Goal: Check status

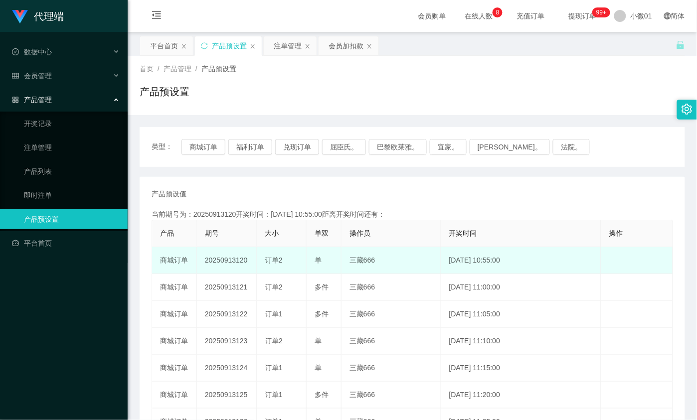
scroll to position [62, 0]
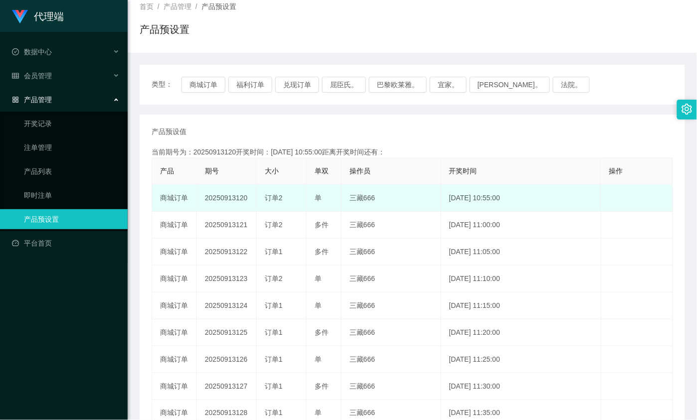
click at [229, 195] on td "20250913120" at bounding box center [227, 198] width 60 height 27
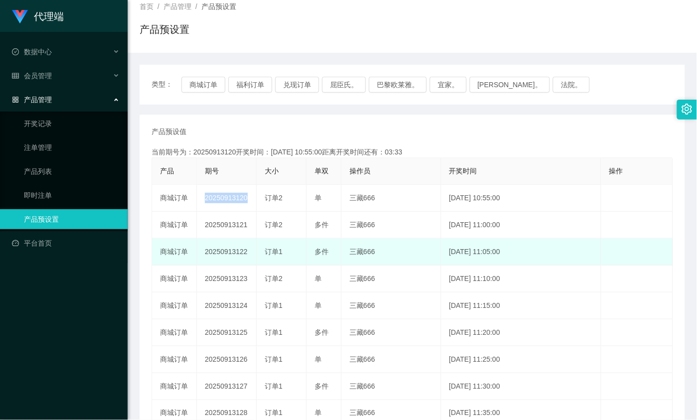
copy td "20250913120"
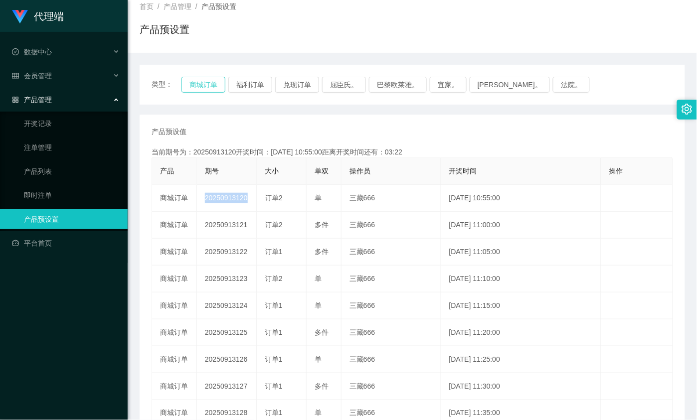
click at [210, 85] on button "商城订单" at bounding box center [203, 85] width 44 height 16
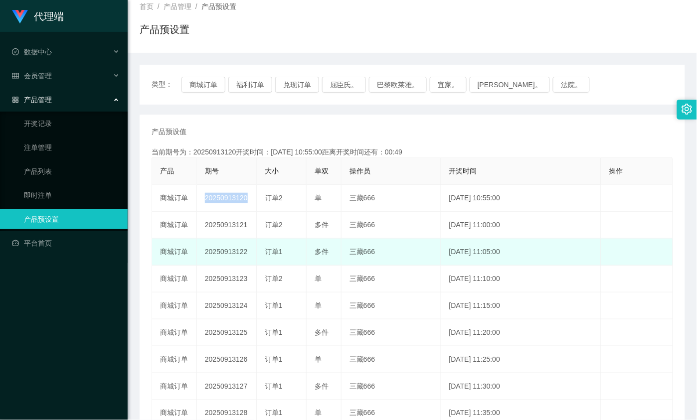
click at [504, 247] on td "[DATE] 11:05:00" at bounding box center [521, 252] width 160 height 27
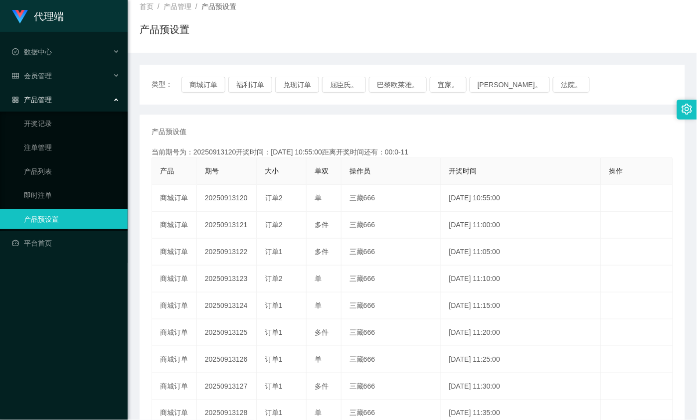
click at [300, 158] on th "大小" at bounding box center [282, 171] width 50 height 27
